Goal: Task Accomplishment & Management: Use online tool/utility

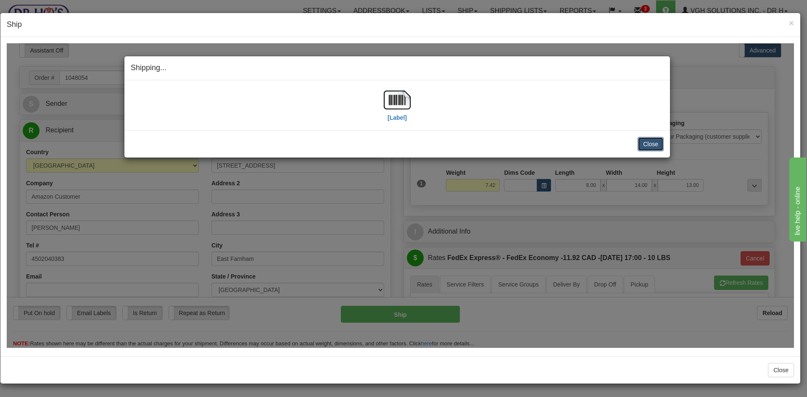
click at [657, 142] on button "Close" at bounding box center [650, 144] width 26 height 14
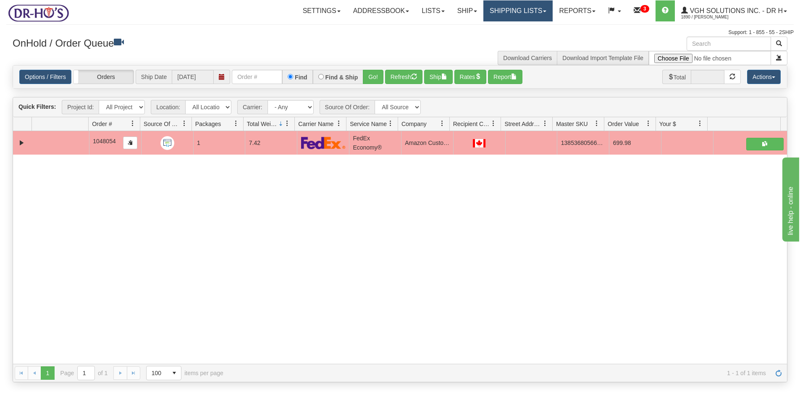
click at [495, 11] on link "Shipping lists" at bounding box center [518, 10] width 69 height 21
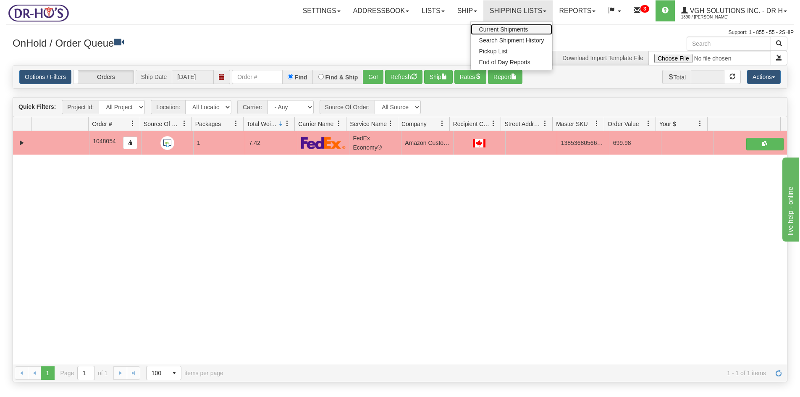
click at [495, 30] on span "Current Shipments" at bounding box center [503, 29] width 49 height 7
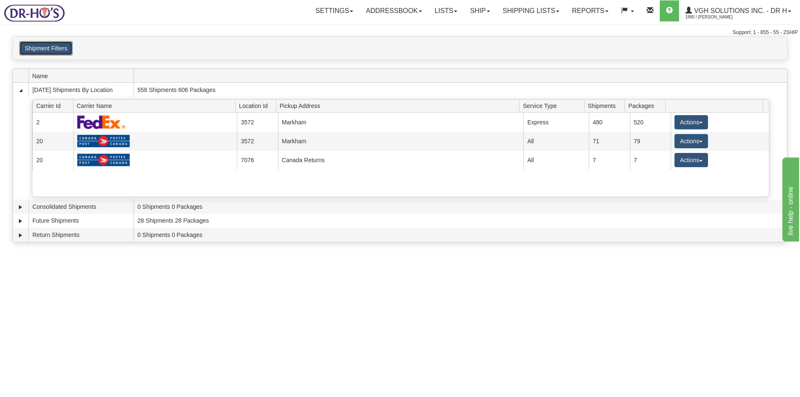
click at [39, 44] on button "Shipment Filters" at bounding box center [45, 48] width 53 height 14
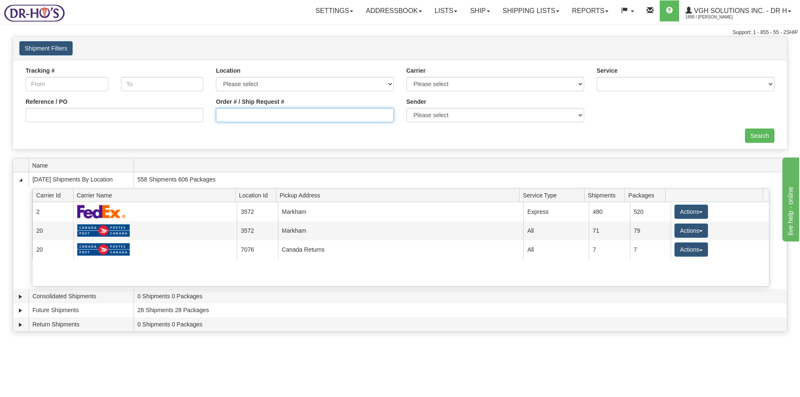
click at [239, 116] on input "Order # / Ship Request #" at bounding box center [305, 115] width 178 height 14
type input "1048164"
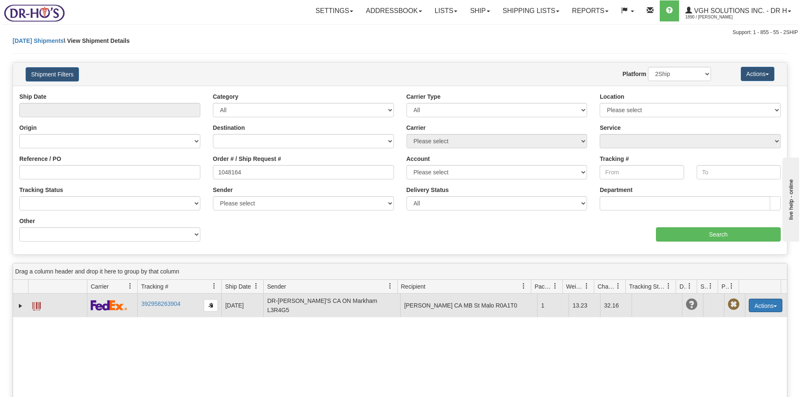
click at [761, 304] on button "Actions" at bounding box center [766, 305] width 34 height 13
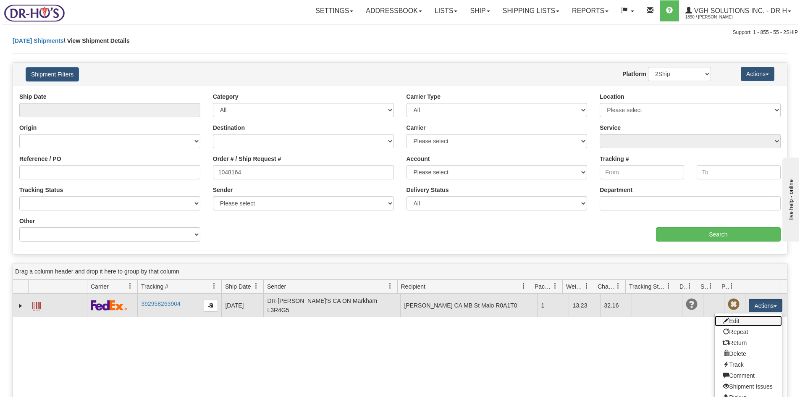
click at [728, 321] on link "Edit" at bounding box center [748, 321] width 67 height 11
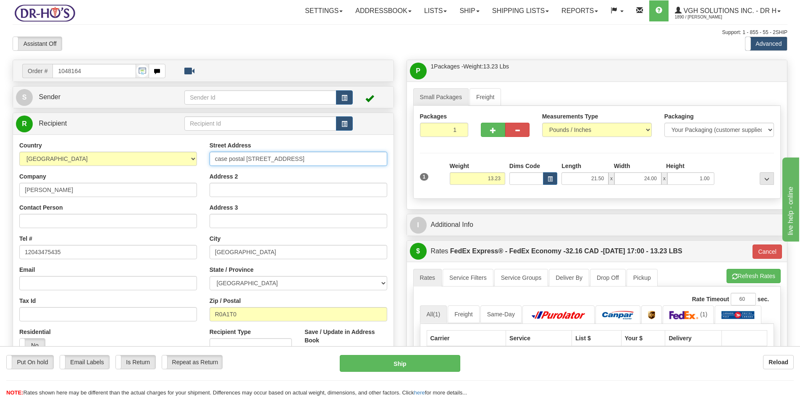
drag, startPoint x: 354, startPoint y: 162, endPoint x: 171, endPoint y: 168, distance: 183.3
click at [173, 167] on div "Country AFGHANISTAN ALAND ISLANDS ALBANIA ALGERIA AMERICAN SAMOA ANDORRA ANGOLA…" at bounding box center [203, 254] width 381 height 226
type input "PO BOX 12"
click at [761, 251] on button "Cancel" at bounding box center [767, 252] width 29 height 14
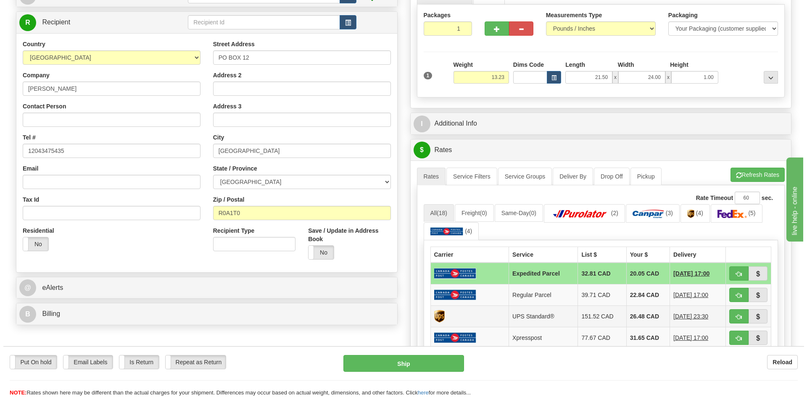
scroll to position [126, 0]
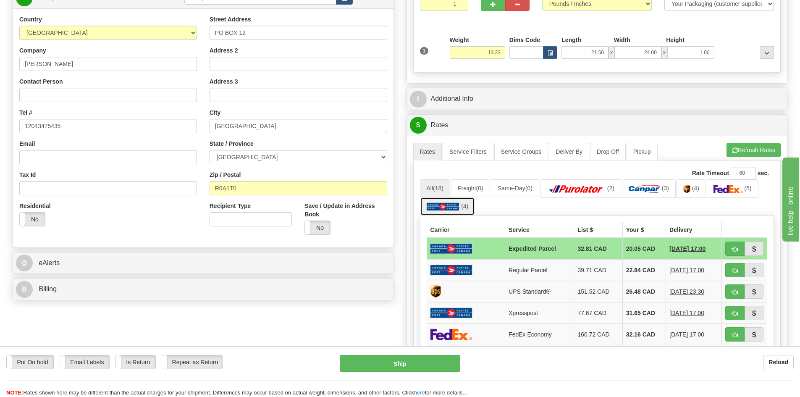
click at [435, 207] on img at bounding box center [443, 207] width 33 height 8
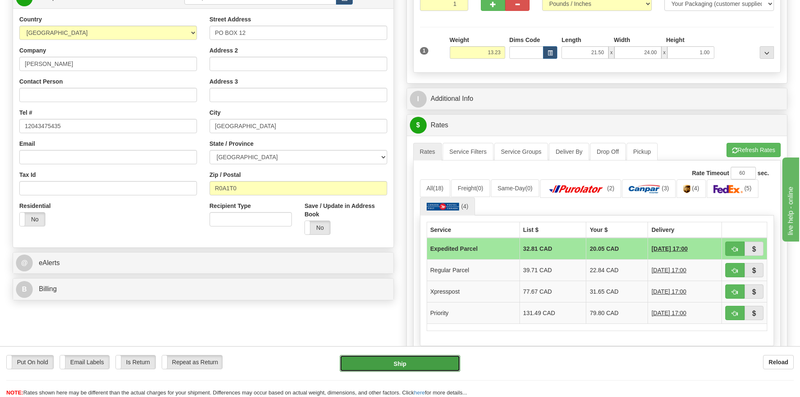
click at [417, 364] on button "Ship" at bounding box center [400, 363] width 121 height 17
type input "DOM.EP"
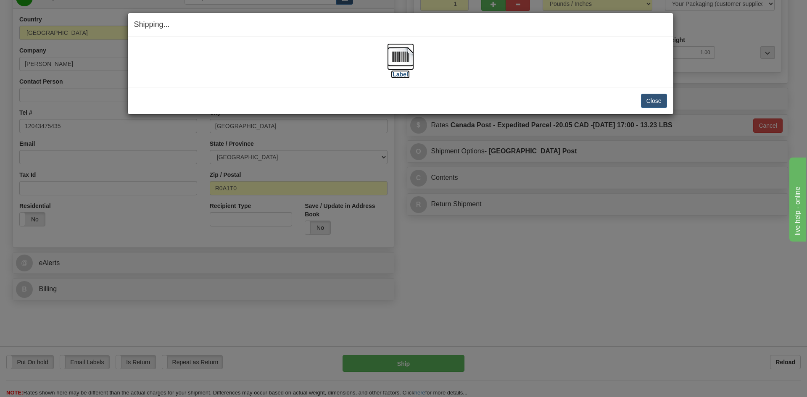
click at [396, 51] on img at bounding box center [400, 56] width 27 height 27
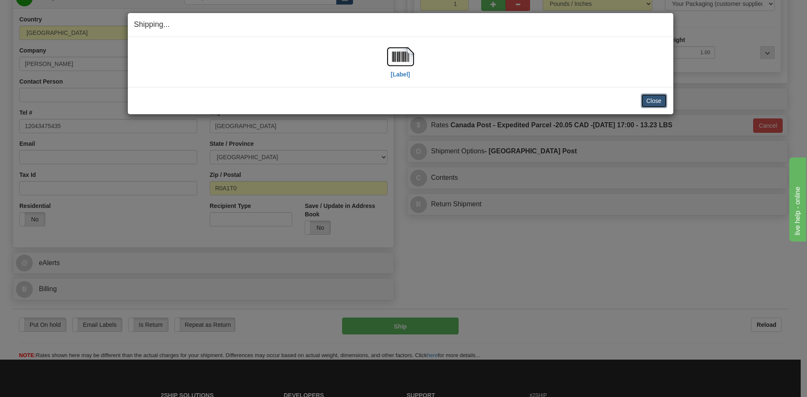
click at [653, 100] on button "Close" at bounding box center [654, 101] width 26 height 14
click at [650, 101] on button "Close" at bounding box center [654, 101] width 26 height 14
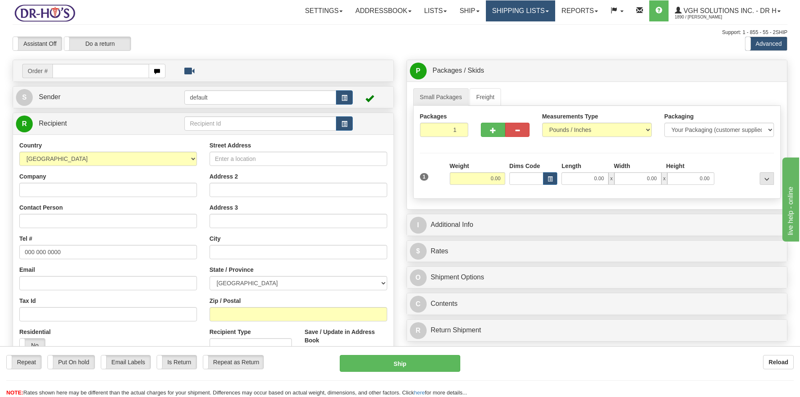
click at [519, 8] on link "Shipping lists" at bounding box center [520, 10] width 69 height 21
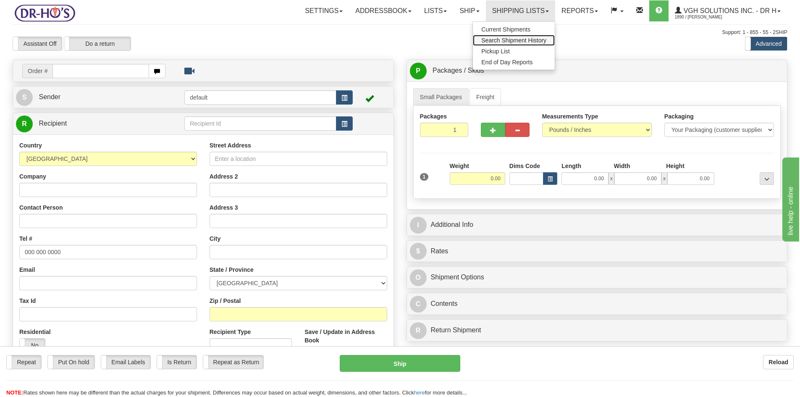
click at [495, 39] on span "Search Shipment History" at bounding box center [514, 40] width 65 height 7
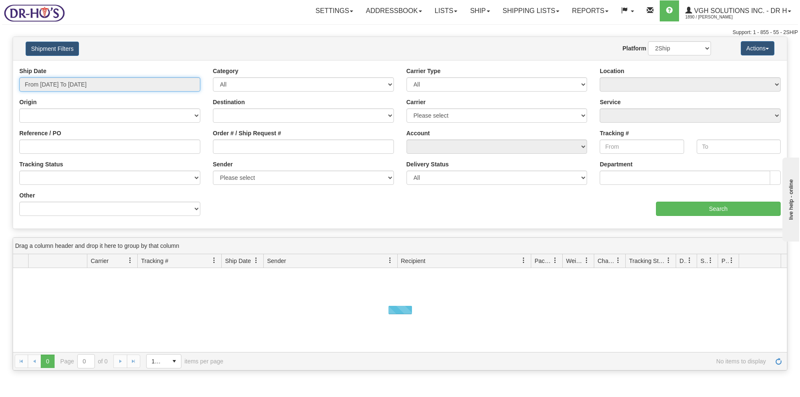
click at [129, 85] on input "From [DATE] To [DATE]" at bounding box center [109, 84] width 181 height 14
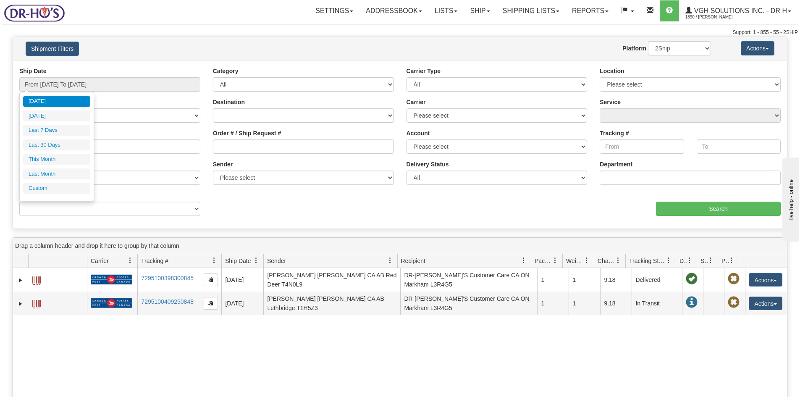
click at [52, 131] on li "Last 7 Days" at bounding box center [56, 130] width 67 height 11
type input "From [DATE] To [DATE]"
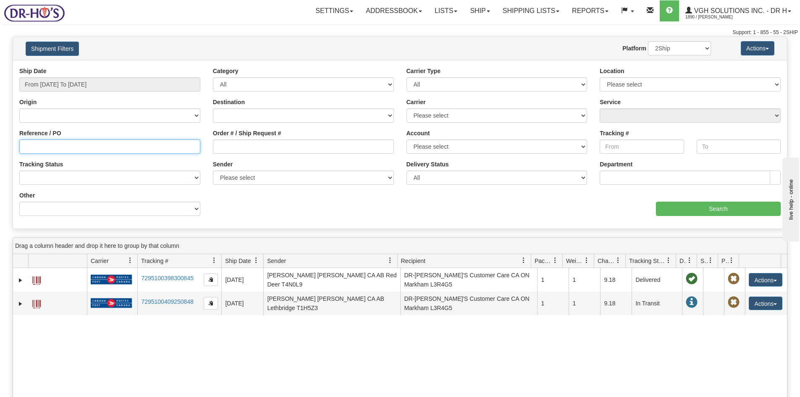
click at [63, 147] on input "Reference / PO" at bounding box center [109, 147] width 181 height 14
type input "1203424"
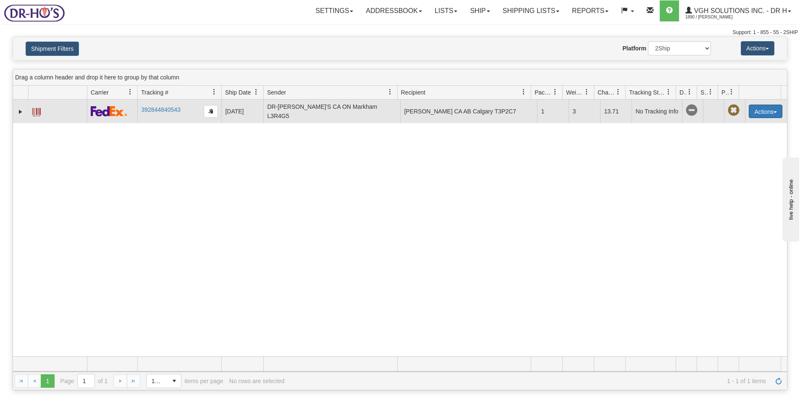
click at [753, 110] on button "Actions" at bounding box center [766, 111] width 34 height 13
click at [724, 124] on span at bounding box center [727, 127] width 6 height 6
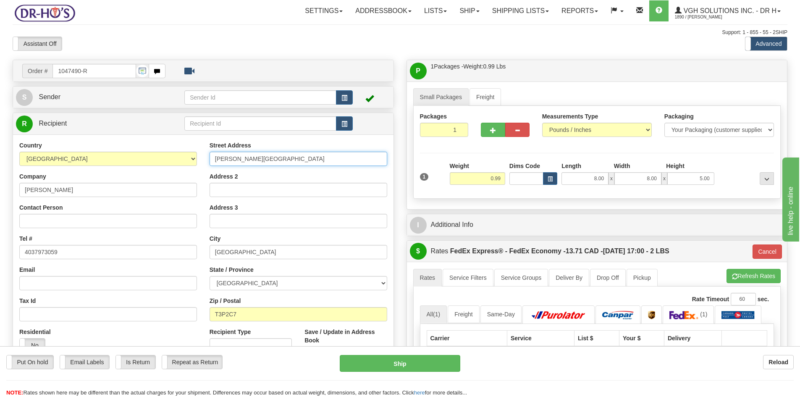
drag, startPoint x: 213, startPoint y: 160, endPoint x: 220, endPoint y: 162, distance: 7.0
click at [214, 159] on input "[PERSON_NAME][GEOGRAPHIC_DATA]" at bounding box center [299, 159] width 178 height 14
paste input "2207"
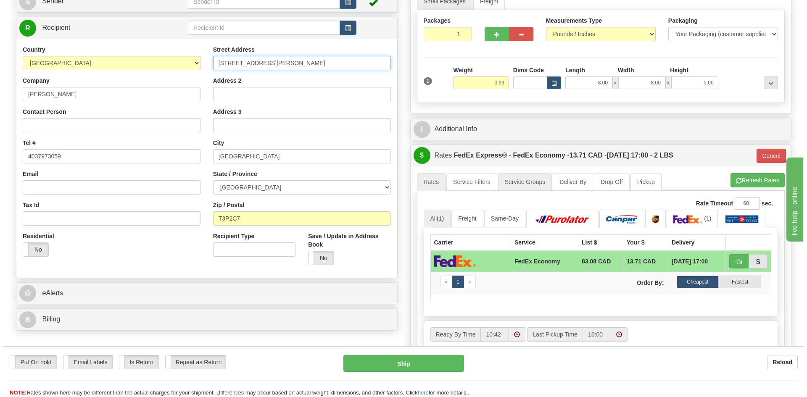
scroll to position [126, 0]
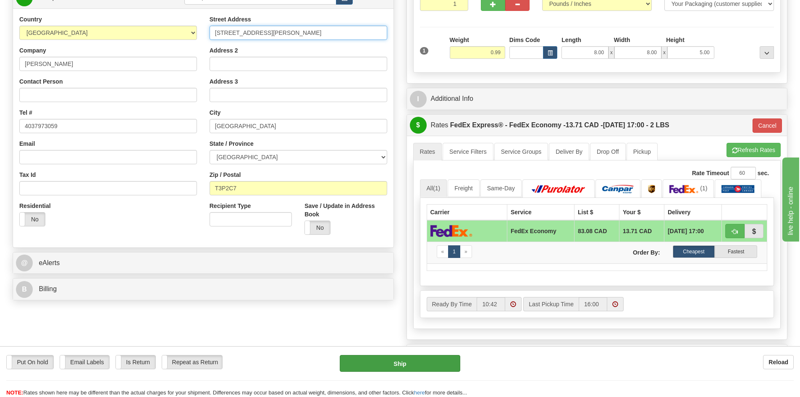
type input "[STREET_ADDRESS][PERSON_NAME]"
click at [419, 366] on button "Ship" at bounding box center [400, 363] width 121 height 17
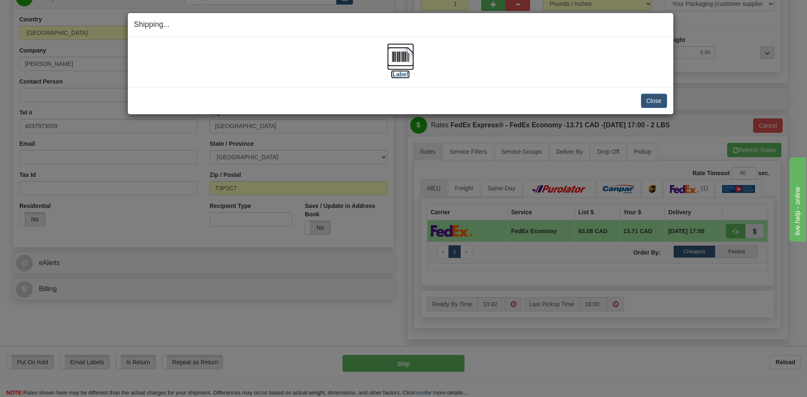
click at [402, 54] on img at bounding box center [400, 56] width 27 height 27
